Goal: Information Seeking & Learning: Learn about a topic

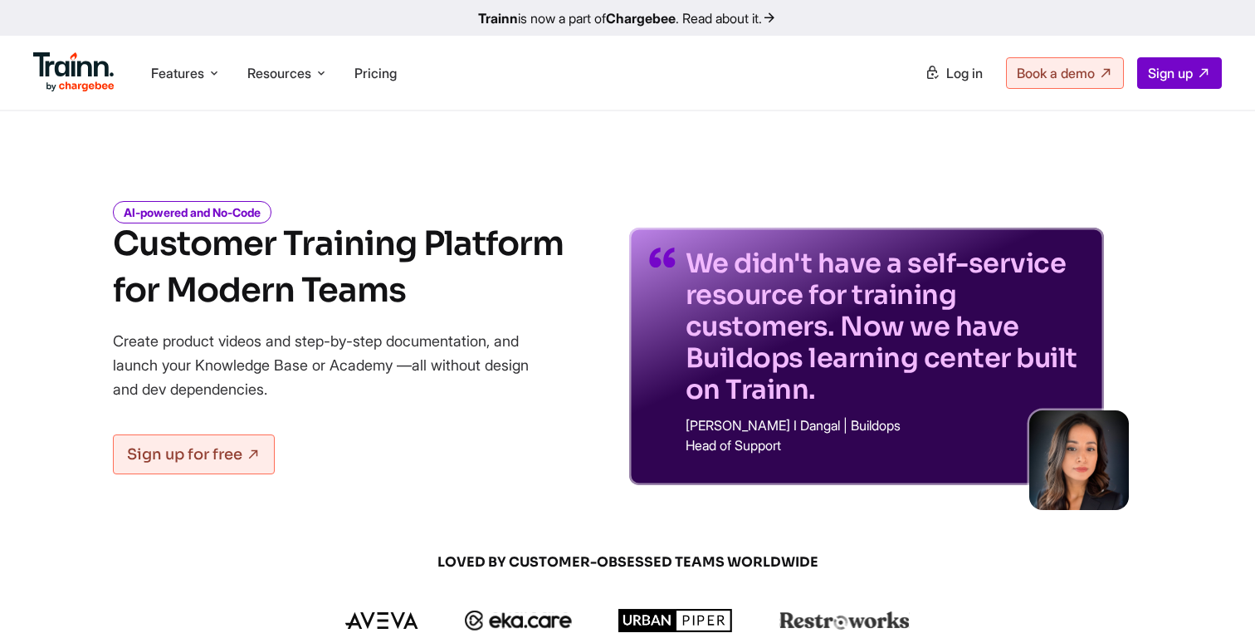
scroll to position [17, 0]
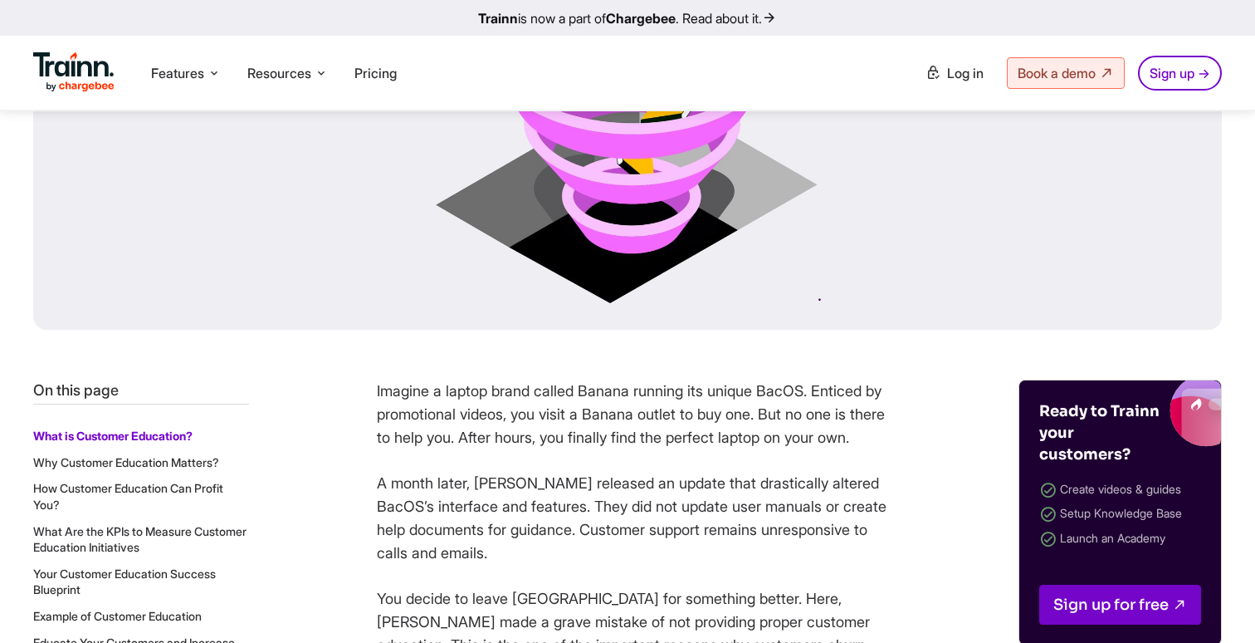
scroll to position [440, 0]
drag, startPoint x: 71, startPoint y: 394, endPoint x: 171, endPoint y: 394, distance: 100.5
click at [171, 394] on p "On this page" at bounding box center [141, 389] width 216 height 21
click at [171, 407] on div "What is Customer Education? Why Customer Education Matters? How Customer Educat…" at bounding box center [141, 539] width 216 height 273
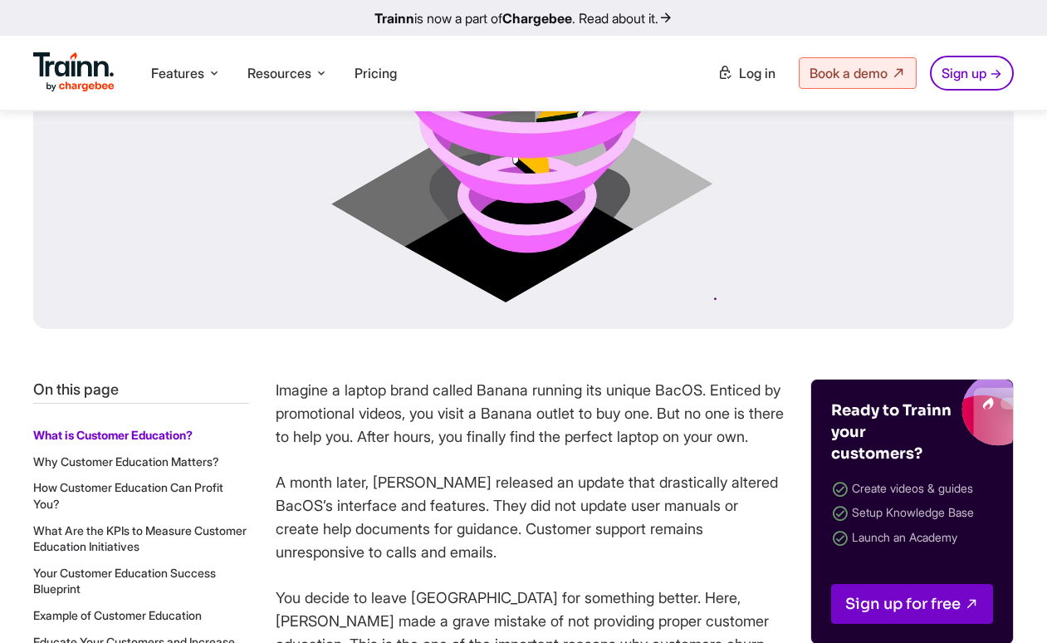
click at [1045, 228] on div "All Blogs Published on: 11 Sep , 2024 Customer Education: Benefits, Example, an…" at bounding box center [523, 24] width 1047 height 707
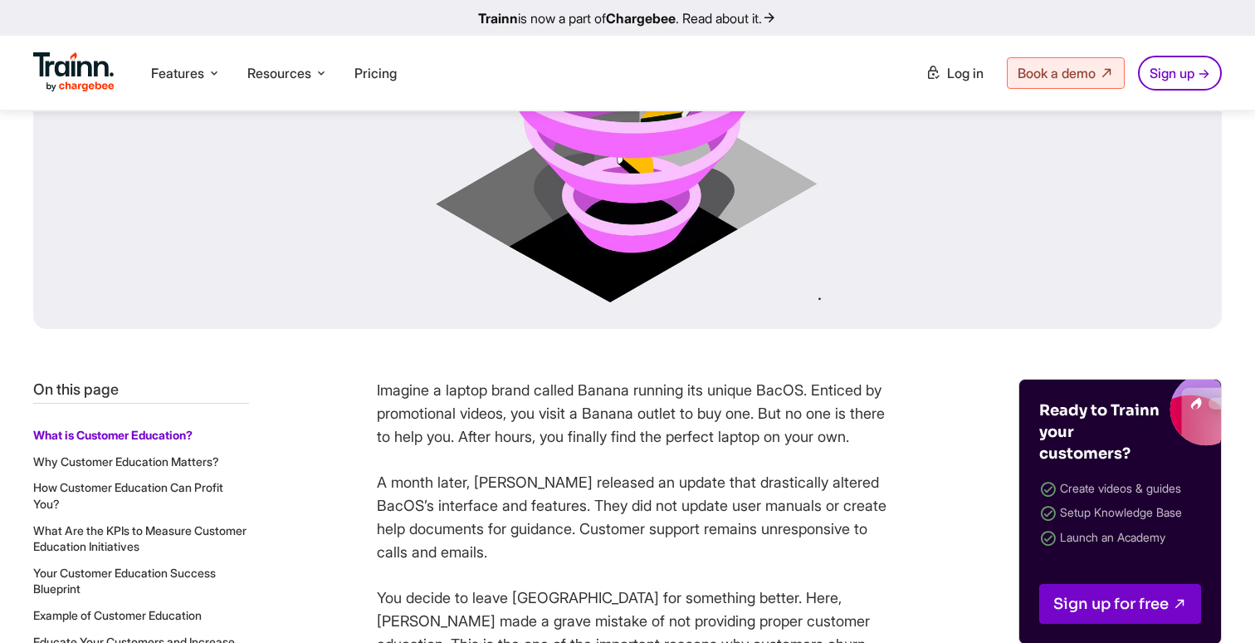
drag, startPoint x: 33, startPoint y: 393, endPoint x: 145, endPoint y: 392, distance: 112.1
click at [145, 392] on p "On this page" at bounding box center [141, 389] width 216 height 21
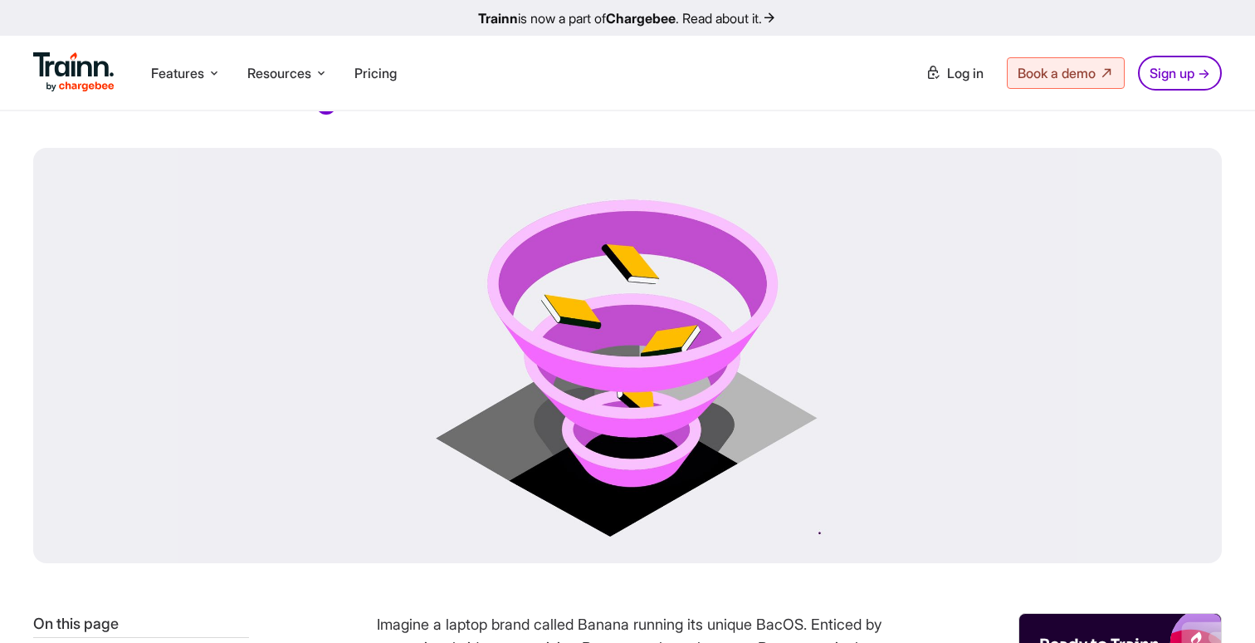
scroll to position [0, 0]
